Goal: Task Accomplishment & Management: Use online tool/utility

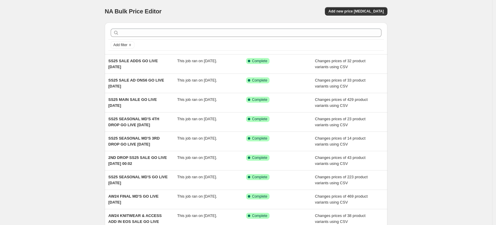
click at [369, 14] on button "Add new price [MEDICAL_DATA]" at bounding box center [356, 11] width 62 height 8
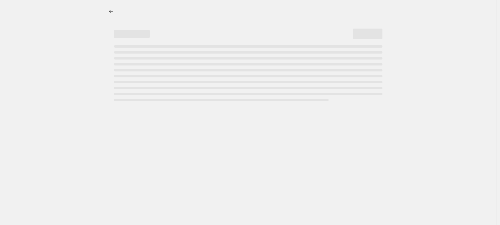
select select "percentage"
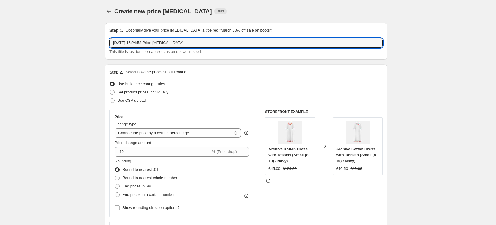
drag, startPoint x: 212, startPoint y: 40, endPoint x: 7, endPoint y: 44, distance: 205.6
click at [168, 45] on input "SS25 SALE ADS GO LIVE" at bounding box center [245, 43] width 273 height 10
type input "SS25 SALE ADS GO LIVE [DATE]"
click at [135, 101] on span "Use CSV upload" at bounding box center [131, 100] width 29 height 4
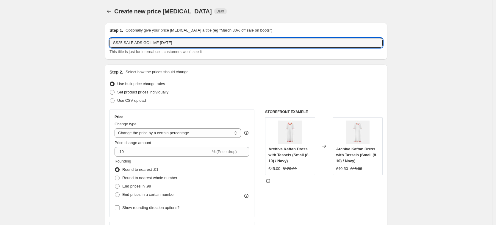
click at [110, 98] on input "Use CSV upload" at bounding box center [110, 98] width 0 height 0
radio input "true"
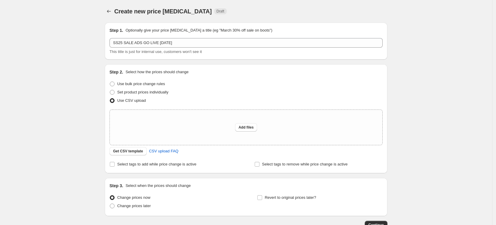
click at [132, 153] on span "Get CSV template" at bounding box center [128, 151] width 30 height 5
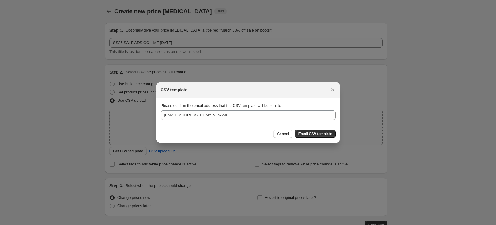
click at [312, 132] on span "Email CSV template" at bounding box center [315, 133] width 34 height 5
